Goal: Find specific page/section: Locate a particular part of the current website

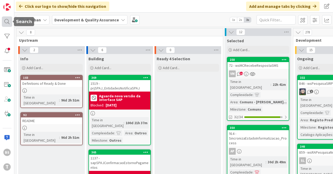
click at [9, 24] on div at bounding box center [7, 21] width 10 height 10
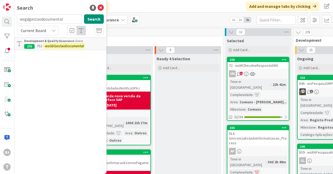
click at [59, 22] on input "wsgdgestaodocumental" at bounding box center [49, 18] width 65 height 9
type input "wsmppesquisaestadotransacoes"
click at [97, 19] on button "Search" at bounding box center [94, 18] width 20 height 9
click at [74, 45] on mark "wsMPPesquisaEstadoTransacoes" at bounding box center [71, 45] width 54 height 5
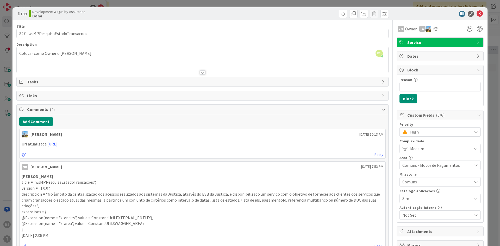
click at [333, 134] on span "High" at bounding box center [439, 132] width 59 height 7
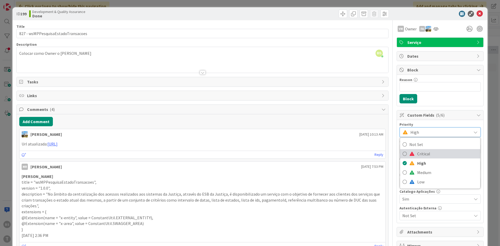
click at [333, 150] on link "Critical" at bounding box center [440, 153] width 80 height 9
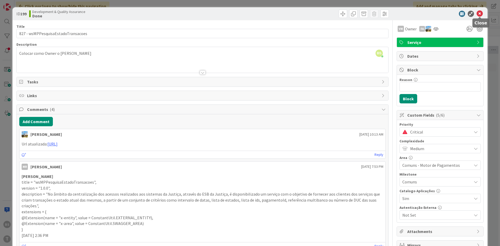
click at [333, 14] on icon at bounding box center [479, 14] width 6 height 6
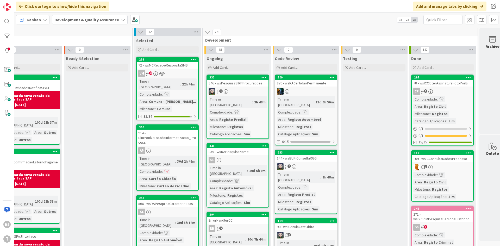
scroll to position [0, 91]
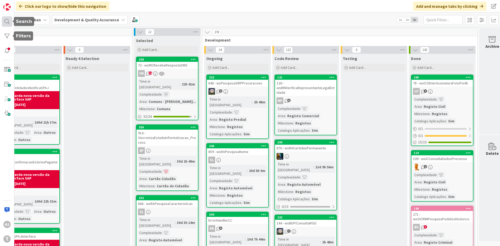
click at [10, 23] on div at bounding box center [7, 21] width 10 height 10
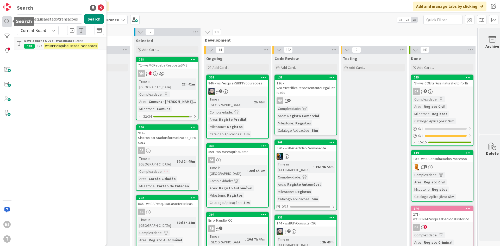
type input "wsmppesquisaestadotransacoeswsscsincronizaareanegocio"
click at [62, 19] on input "wsmppesquisaestadotransacoeswsscsincronizaareanegocio" at bounding box center [49, 18] width 65 height 9
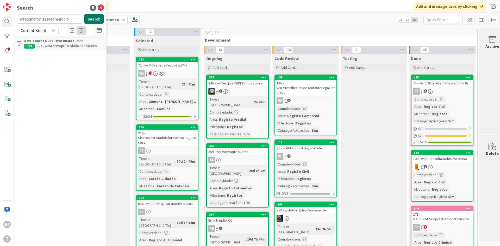
click at [94, 19] on button "Search" at bounding box center [94, 18] width 20 height 9
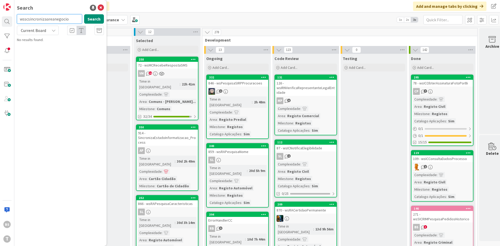
click at [63, 19] on input "wsscsincronizaareanegocio" at bounding box center [49, 18] width 65 height 9
drag, startPoint x: 28, startPoint y: 18, endPoint x: -9, endPoint y: 217, distance: 201.8
click at [17, 24] on input "wsscsincronizaareanegocio" at bounding box center [49, 18] width 65 height 9
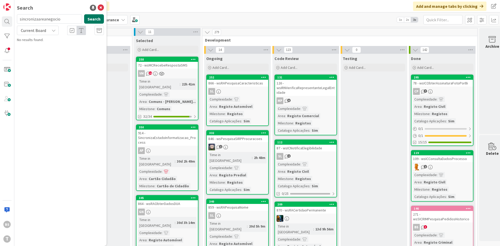
click at [99, 23] on button "Search" at bounding box center [94, 18] width 20 height 9
click at [83, 31] on icon at bounding box center [81, 30] width 5 height 5
click at [92, 17] on button "Search" at bounding box center [94, 18] width 20 height 9
click at [44, 30] on span "Current Board" at bounding box center [33, 30] width 25 height 5
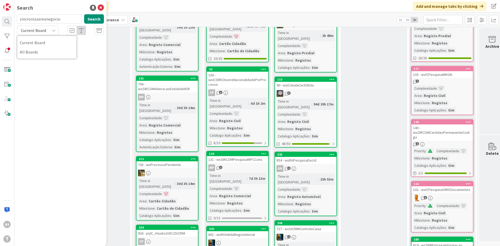
scroll to position [219, 91]
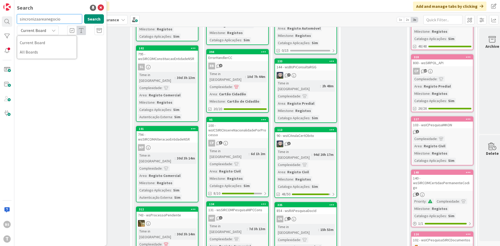
click at [59, 20] on input "sincronizaareanegocio" at bounding box center [49, 18] width 65 height 9
paste input "prjSC_SincronizaAreaNegocio"
type input "prjSC_SincronizaAreaNegocio"
click at [90, 22] on button "Search" at bounding box center [94, 18] width 20 height 9
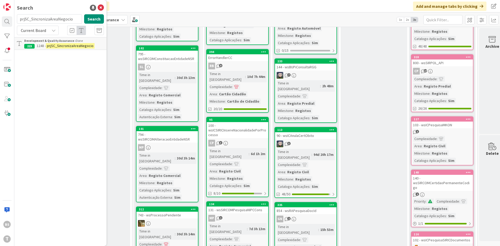
click at [83, 40] on div "Development & Quality Assurance › Done" at bounding box center [64, 41] width 80 height 5
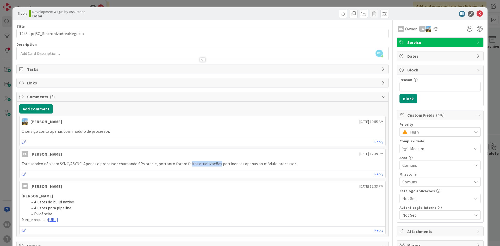
drag, startPoint x: 195, startPoint y: 165, endPoint x: 214, endPoint y: 166, distance: 19.8
click at [214, 166] on p "Este serviço não tem SYNC/ASYNC. Apenas o processor chamando SPs oracle, portan…" at bounding box center [202, 164] width 361 height 6
drag, startPoint x: 257, startPoint y: 166, endPoint x: 271, endPoint y: 166, distance: 14.3
click at [271, 166] on p "Este serviço não tem SYNC/ASYNC. Apenas o processor chamando SPs oracle, portan…" at bounding box center [202, 164] width 361 height 6
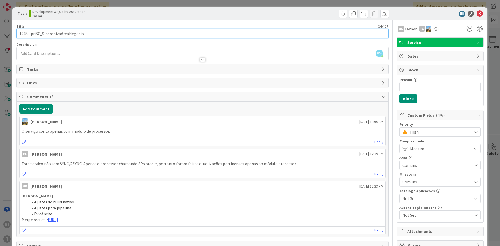
click at [68, 34] on input "1248 - prjSC_SincronizaAreaNegocio" at bounding box center [202, 33] width 372 height 9
click at [69, 34] on input "1248 - prjSC_SincronizaAreaNegocio" at bounding box center [202, 33] width 372 height 9
click at [43, 33] on input "1248 - prjSC_SincronizaAreaNegocio" at bounding box center [202, 33] width 372 height 9
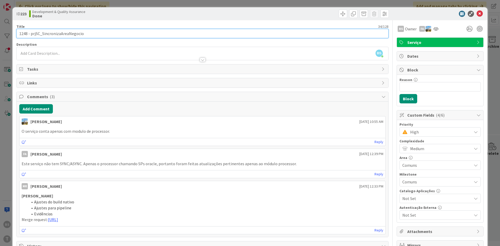
drag, startPoint x: 43, startPoint y: 33, endPoint x: 51, endPoint y: 32, distance: 8.1
click at [51, 32] on input "1248 - prjSC_SincronizaAreaNegocio" at bounding box center [202, 33] width 372 height 9
click at [57, 34] on input "1248 - prjSC_SincronizaAreaNegocio" at bounding box center [202, 33] width 372 height 9
drag, startPoint x: 88, startPoint y: 34, endPoint x: 43, endPoint y: 33, distance: 45.0
click at [43, 33] on input "1248 - prjSC_SincronizaAreaNegocio" at bounding box center [202, 33] width 372 height 9
